Goal: Register for event/course

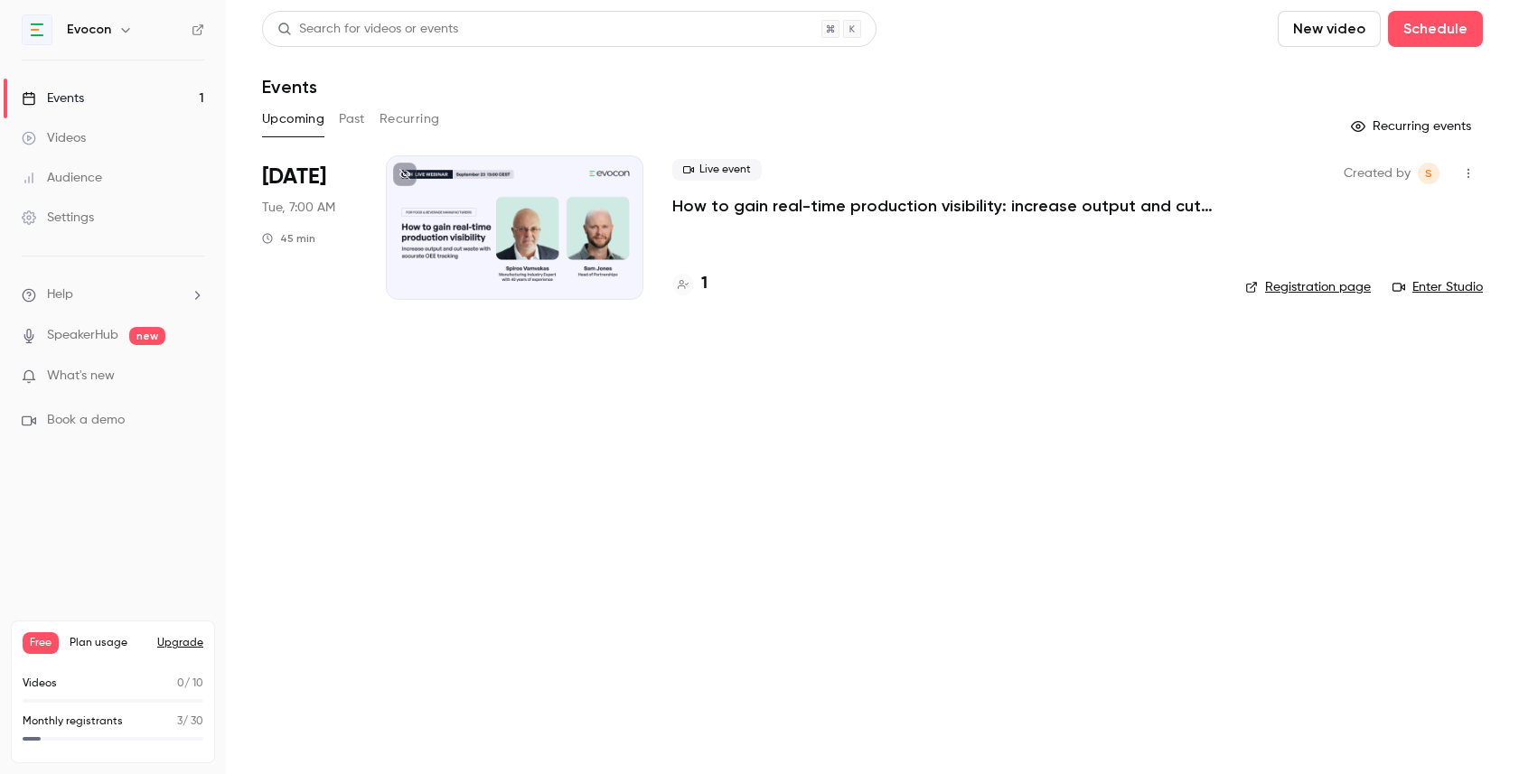
click at [485, 200] on div at bounding box center [514, 227] width 257 height 145
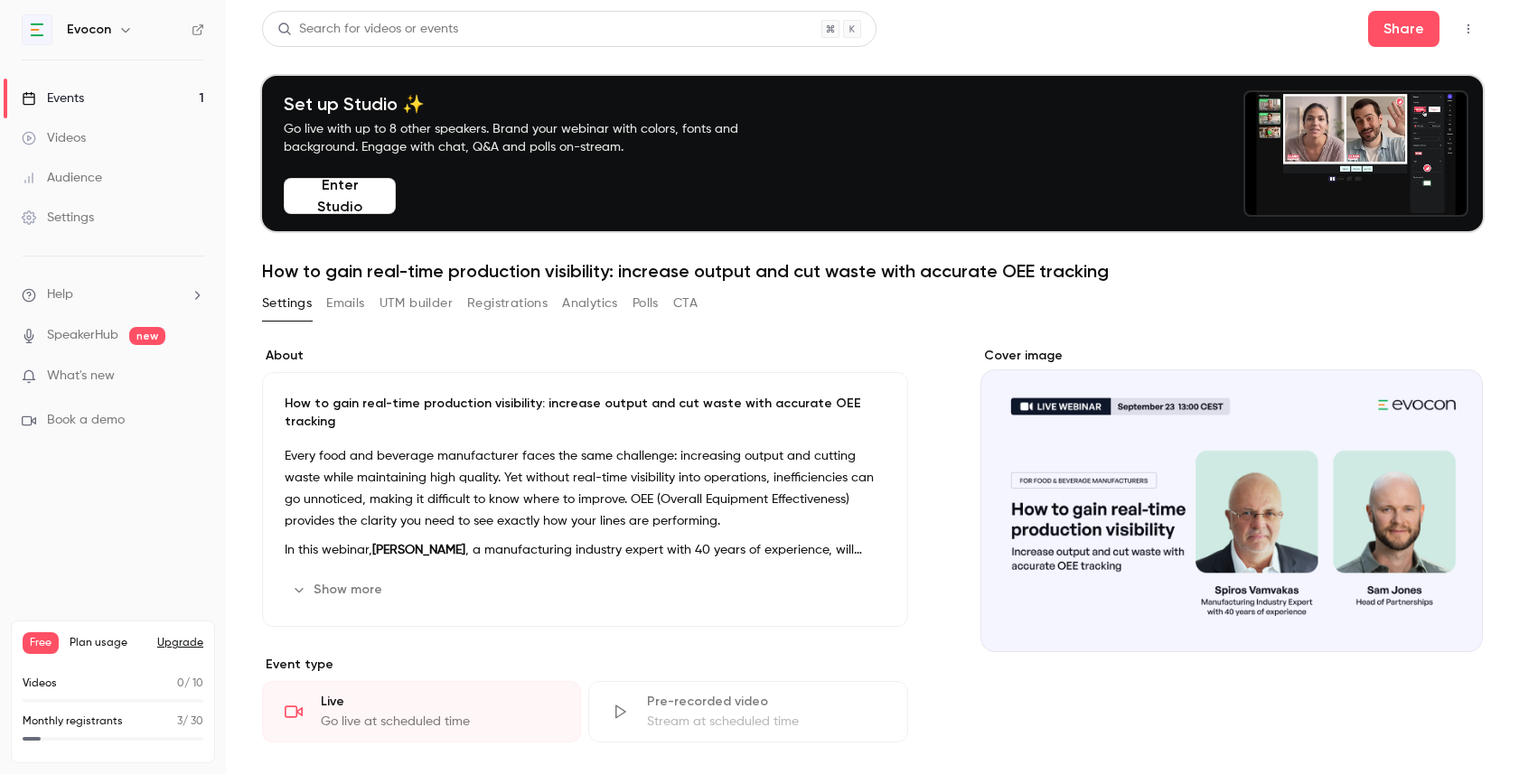
click at [133, 108] on link "Events 1" at bounding box center [113, 99] width 226 height 40
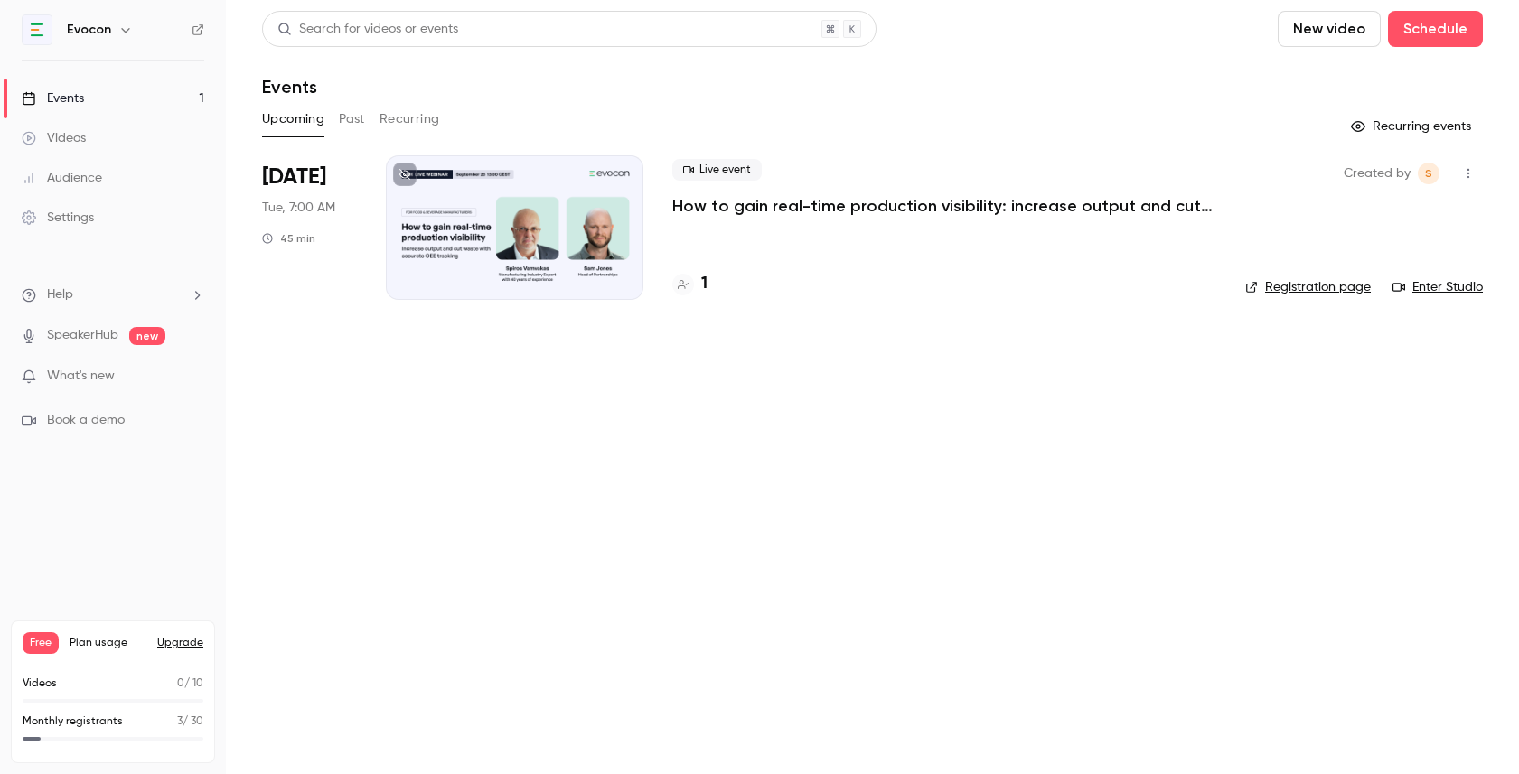
click at [556, 179] on div at bounding box center [514, 227] width 257 height 145
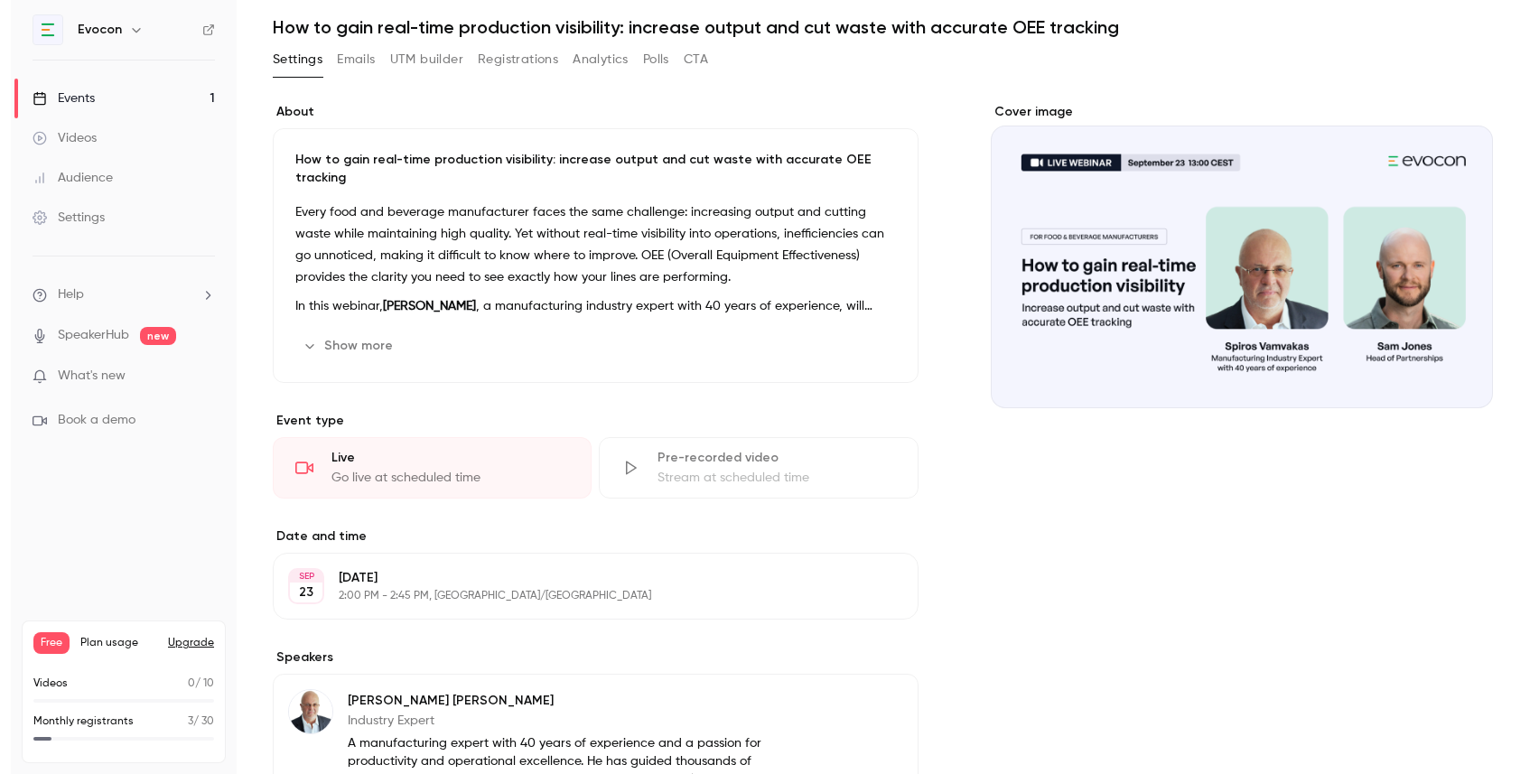
scroll to position [246, 0]
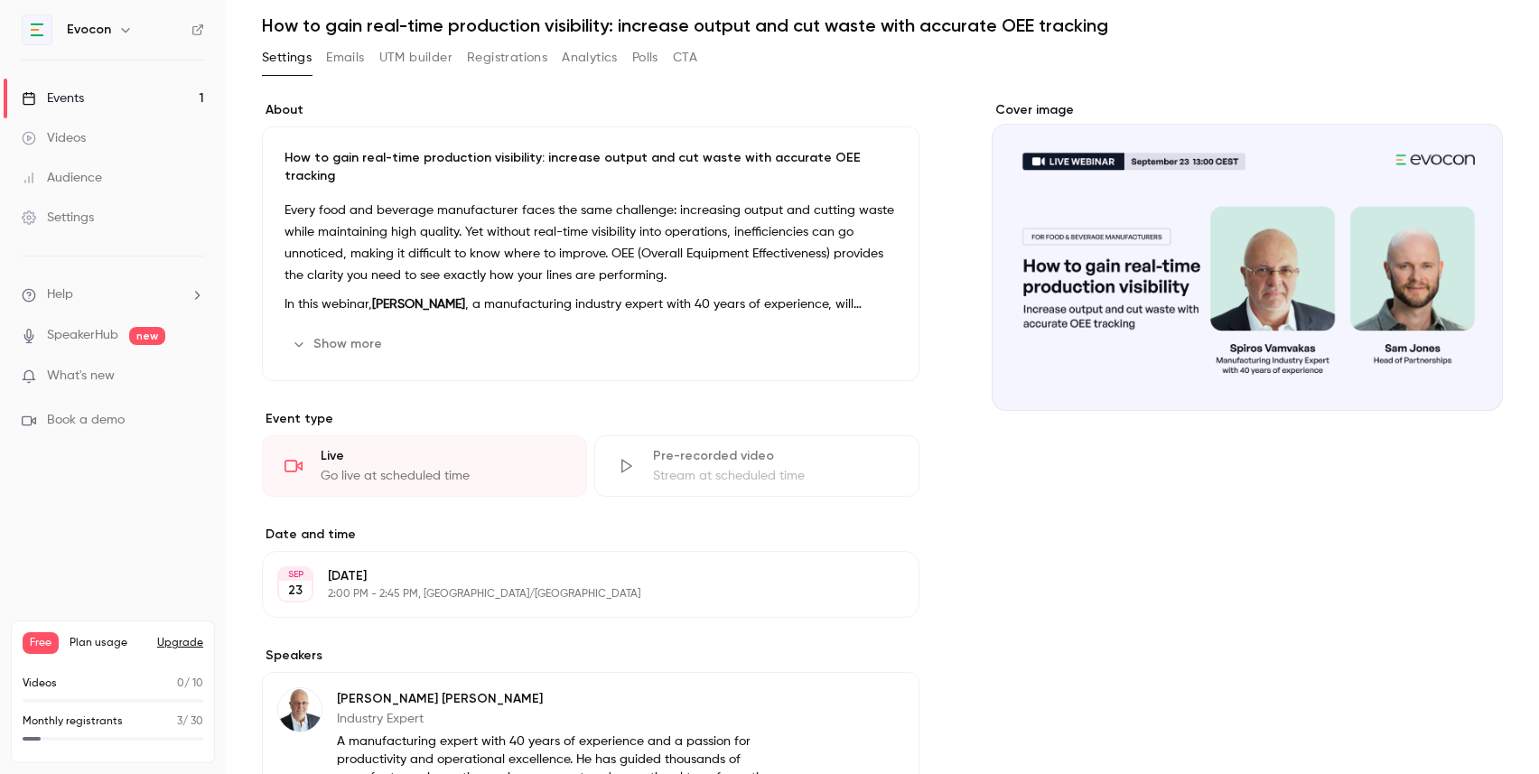
click at [135, 103] on link "Events 1" at bounding box center [113, 99] width 226 height 40
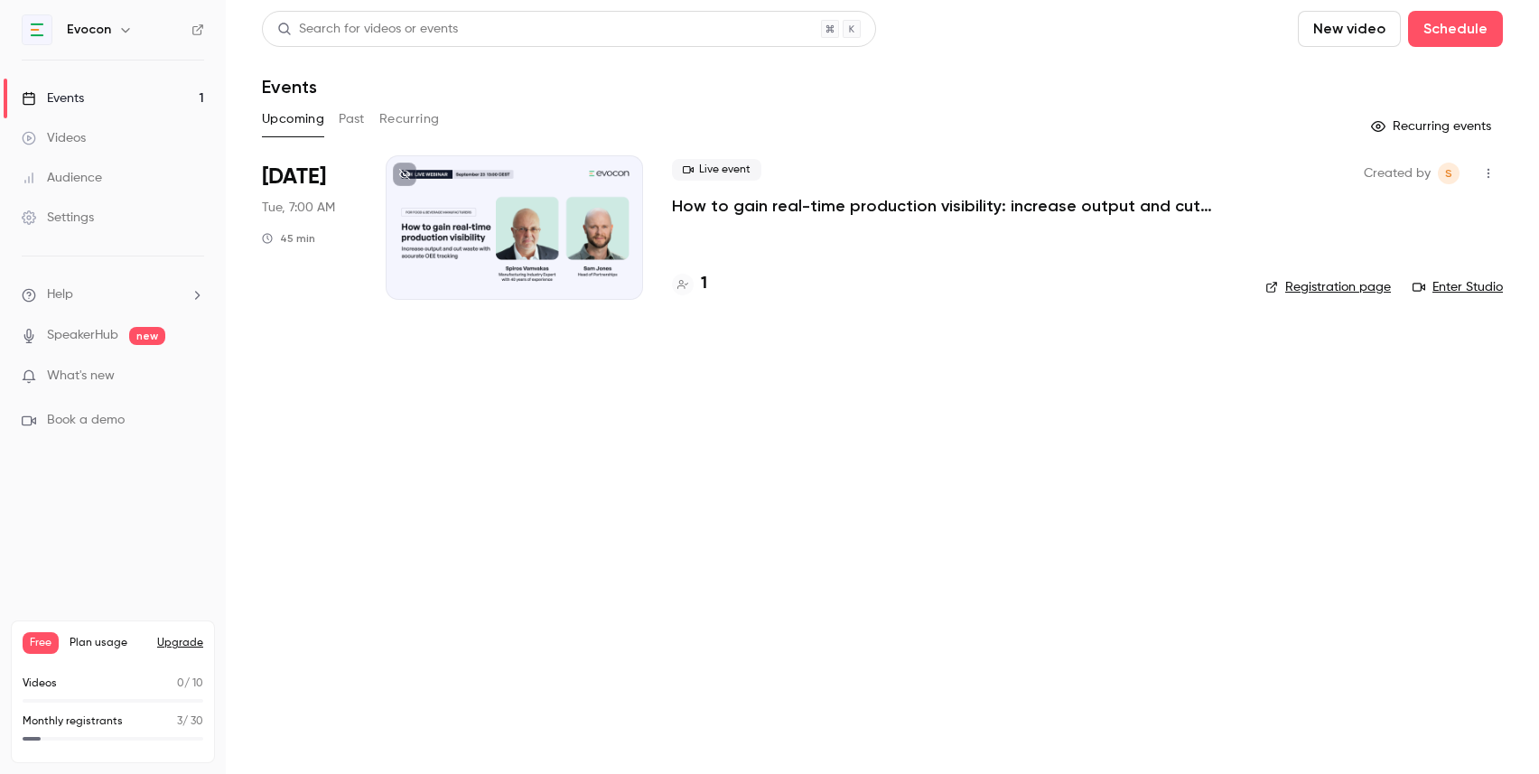
click at [508, 266] on div at bounding box center [514, 227] width 257 height 145
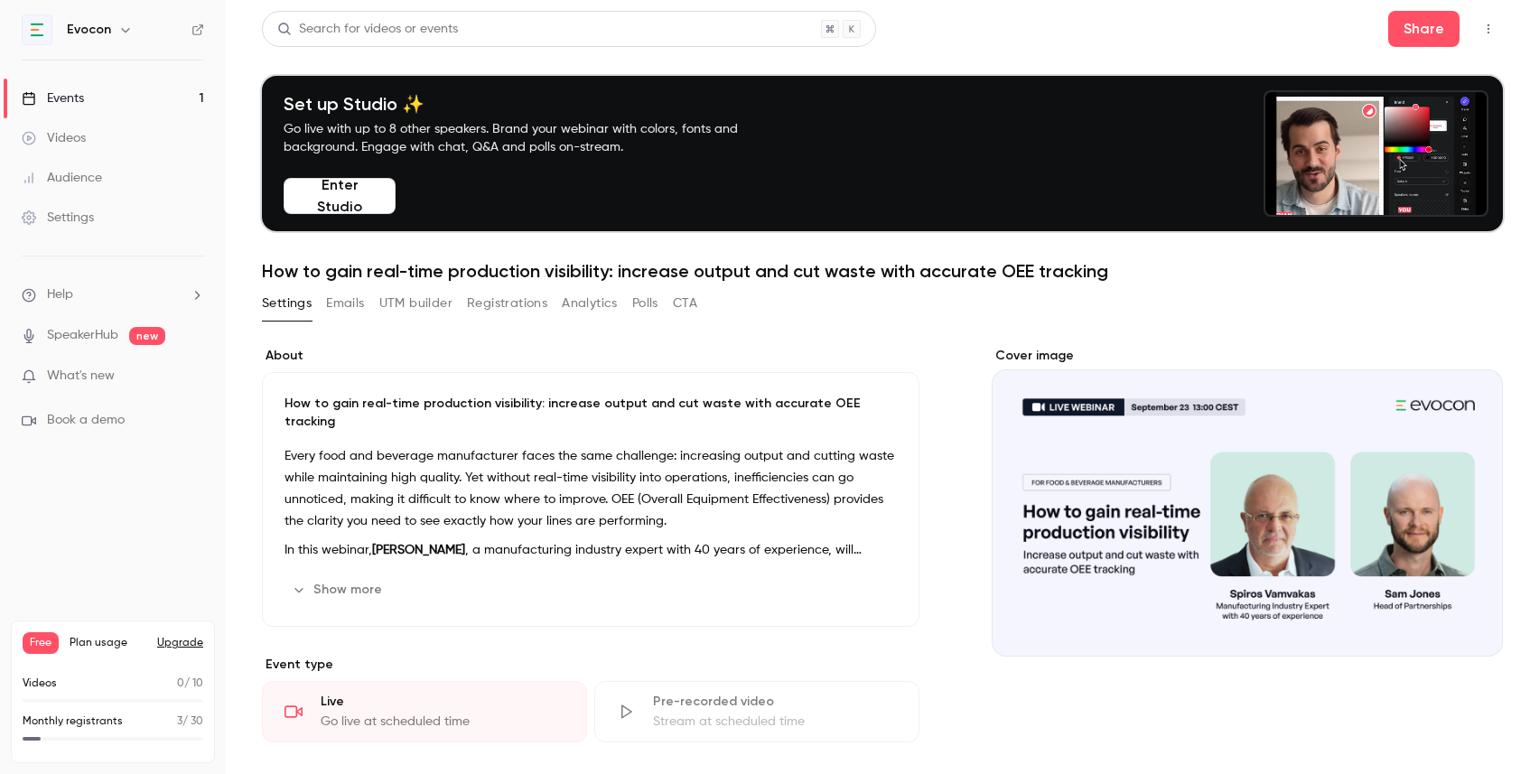
click at [125, 98] on link "Events 1" at bounding box center [113, 99] width 226 height 40
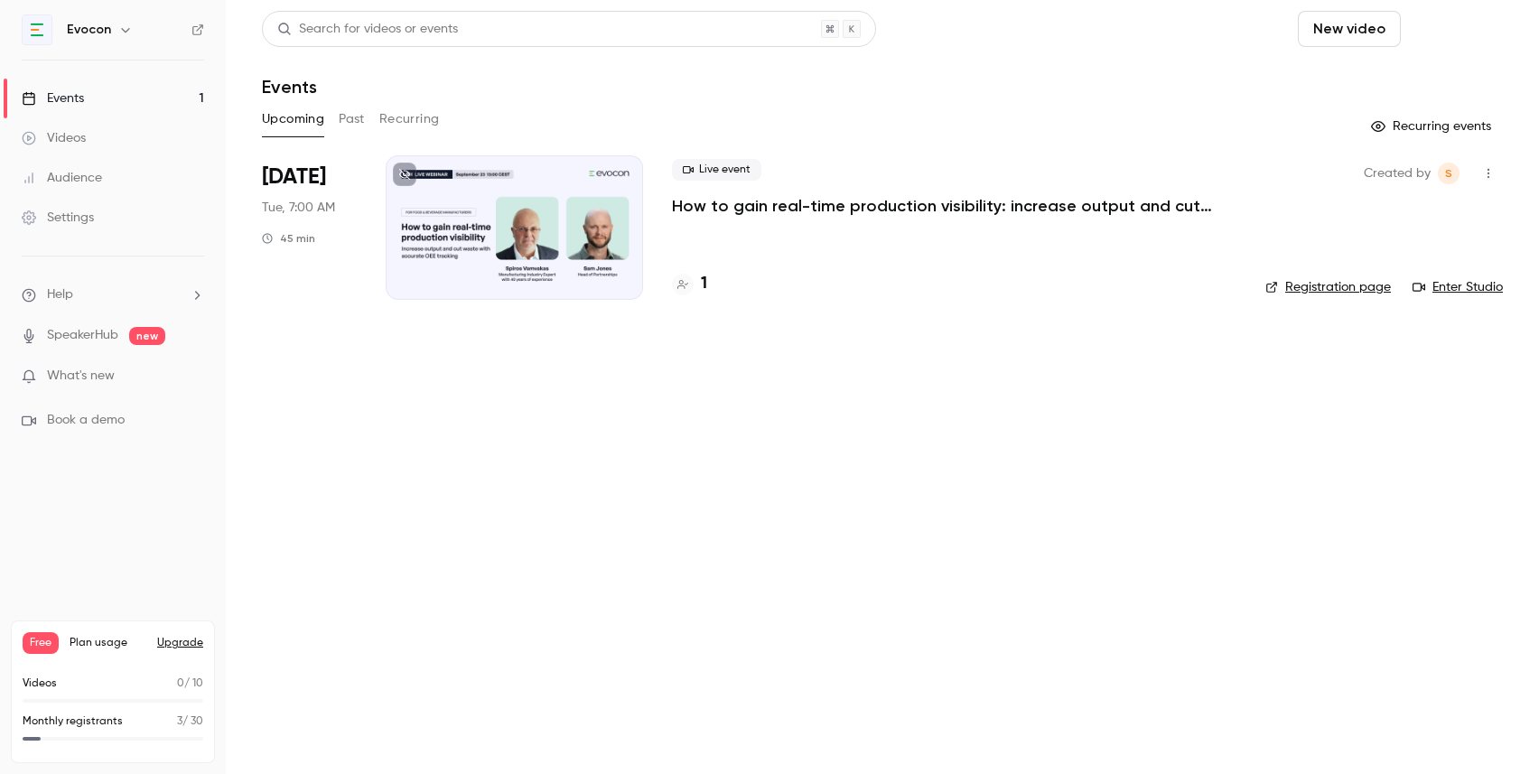
click at [1476, 33] on button "Schedule" at bounding box center [1455, 29] width 95 height 36
click at [1416, 85] on div "One time event" at bounding box center [1419, 79] width 137 height 18
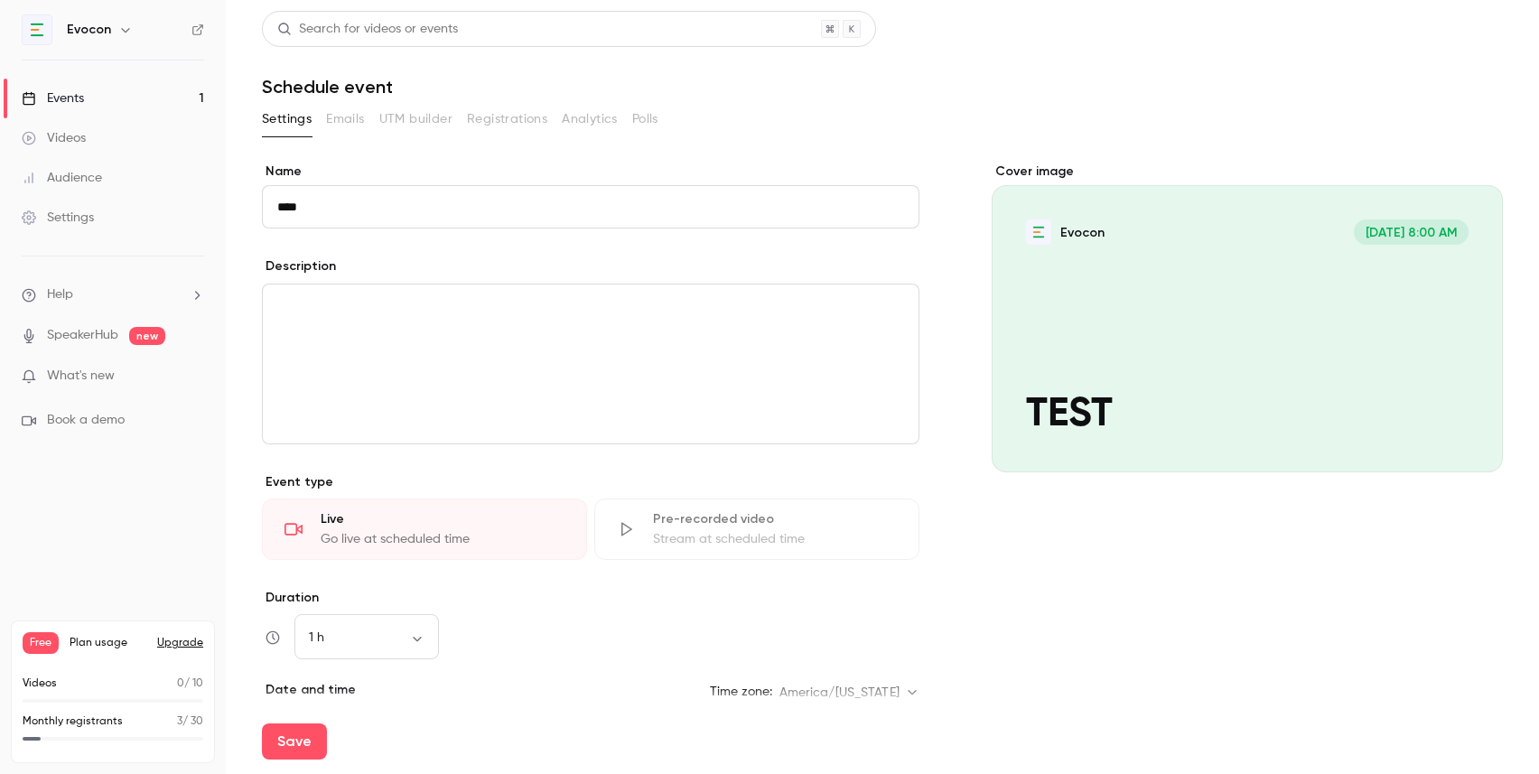
type input "****"
click at [697, 367] on div "editor" at bounding box center [591, 364] width 656 height 159
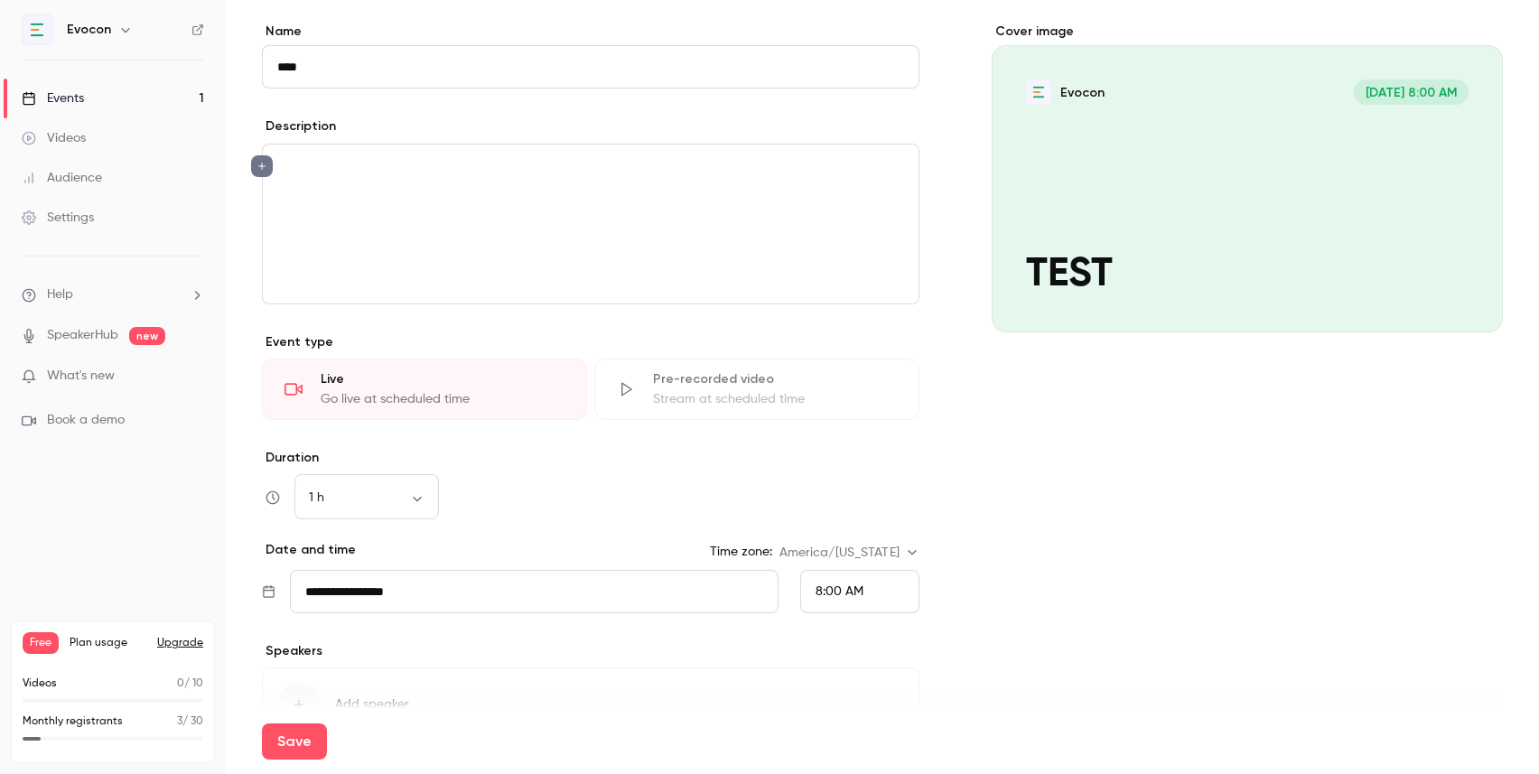
scroll to position [252, 0]
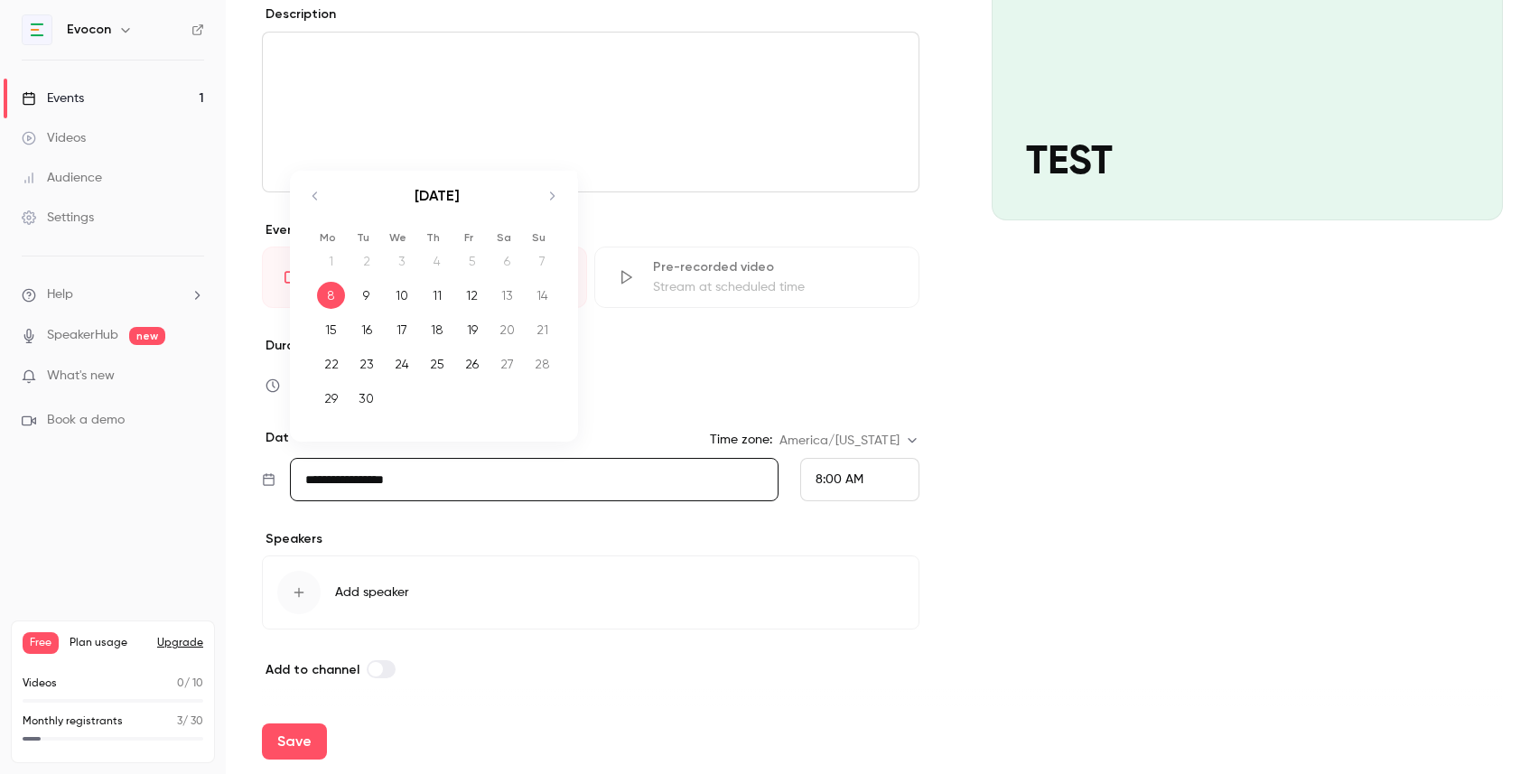
click at [650, 469] on input "**********" at bounding box center [534, 479] width 489 height 43
click at [477, 298] on div "12" at bounding box center [472, 295] width 28 height 27
type input "**********"
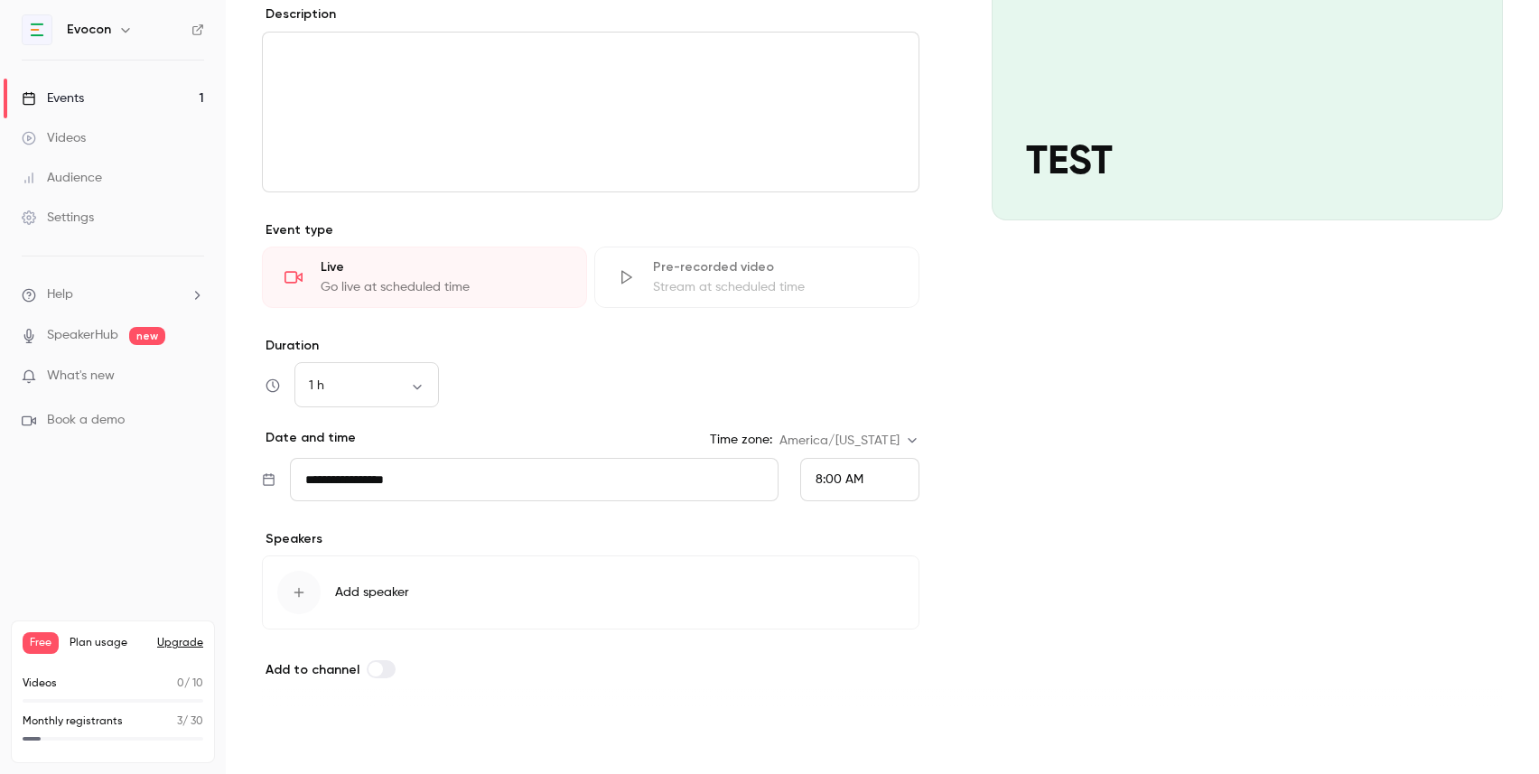
click at [287, 745] on button "Save" at bounding box center [294, 742] width 65 height 36
type input "**********"
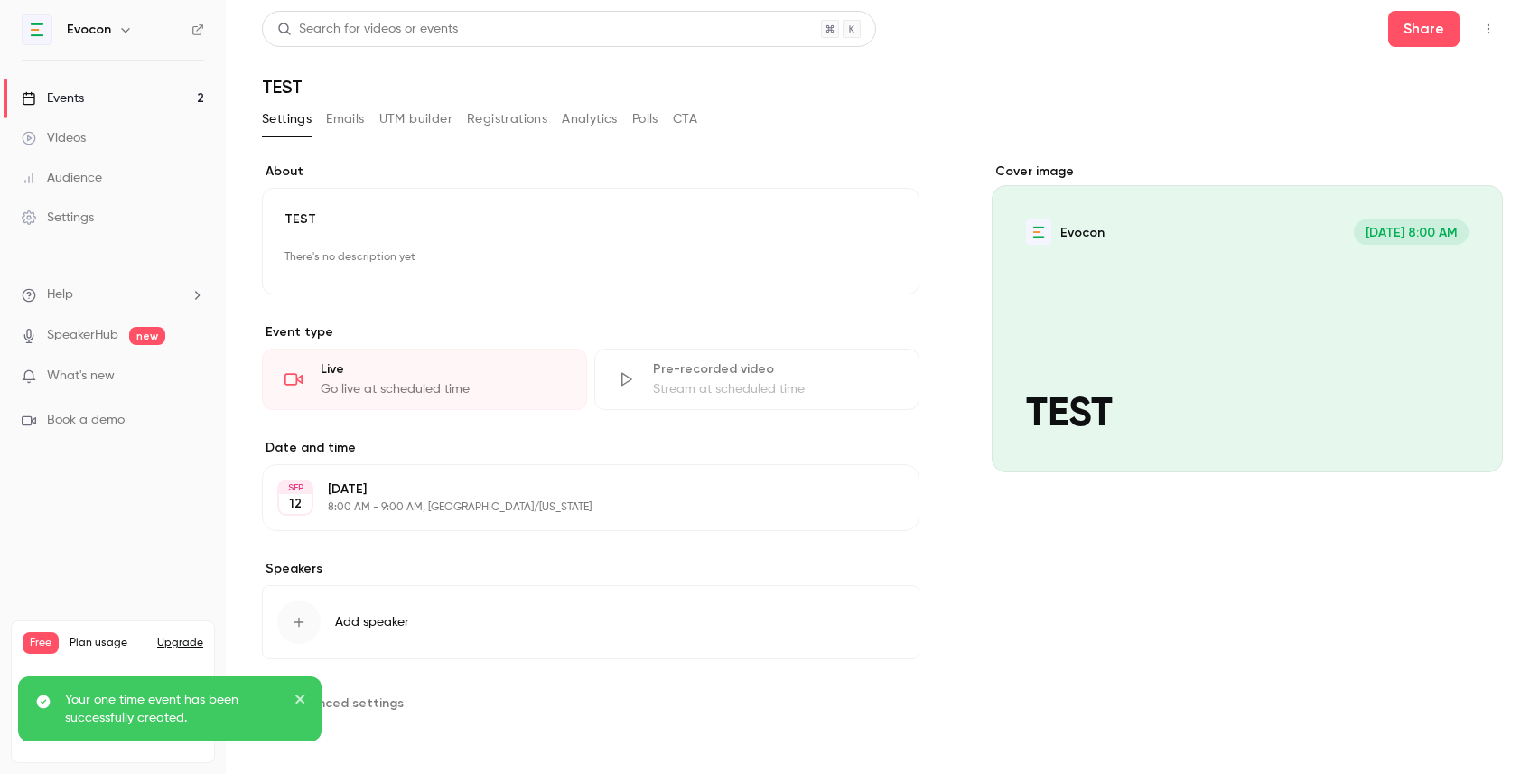
click at [95, 104] on link "Events 2" at bounding box center [113, 99] width 226 height 40
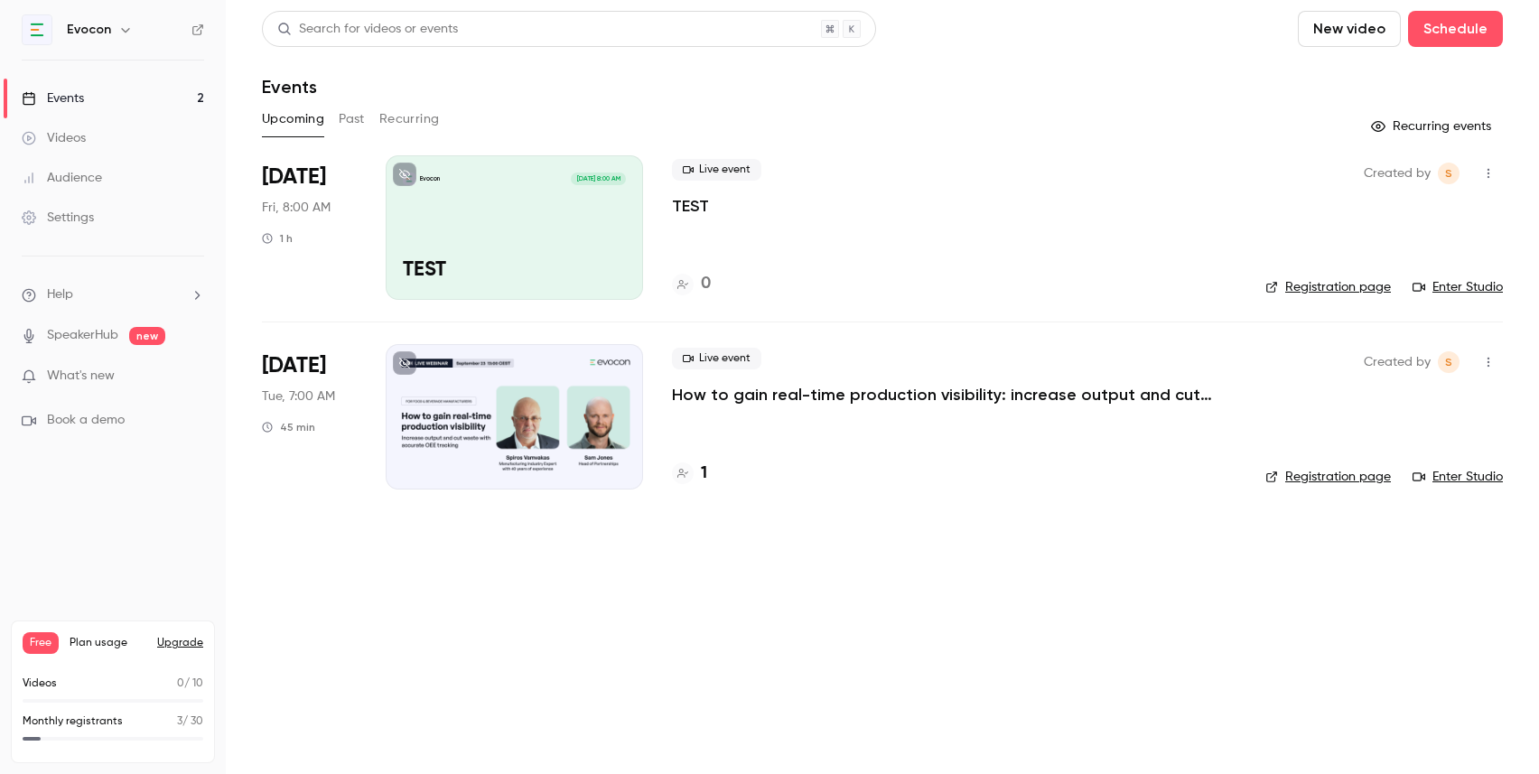
click at [1441, 288] on link "Enter Studio" at bounding box center [1458, 287] width 90 height 18
click at [1460, 304] on li "[DATE] Fri, 8:00 AM 1 h Evocon [DATE] 8:00 AM TEST Live event TEST 0 Created by…" at bounding box center [882, 238] width 1241 height 166
click at [1459, 286] on link "Enter Studio" at bounding box center [1458, 287] width 90 height 18
